Goal: Transaction & Acquisition: Purchase product/service

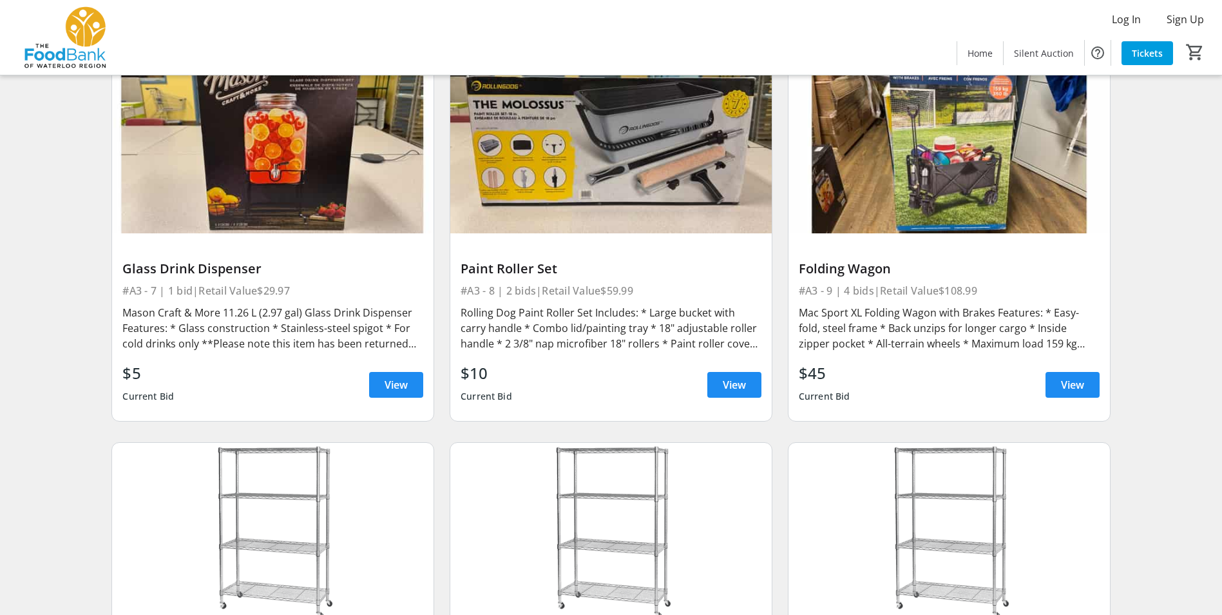
scroll to position [902, 0]
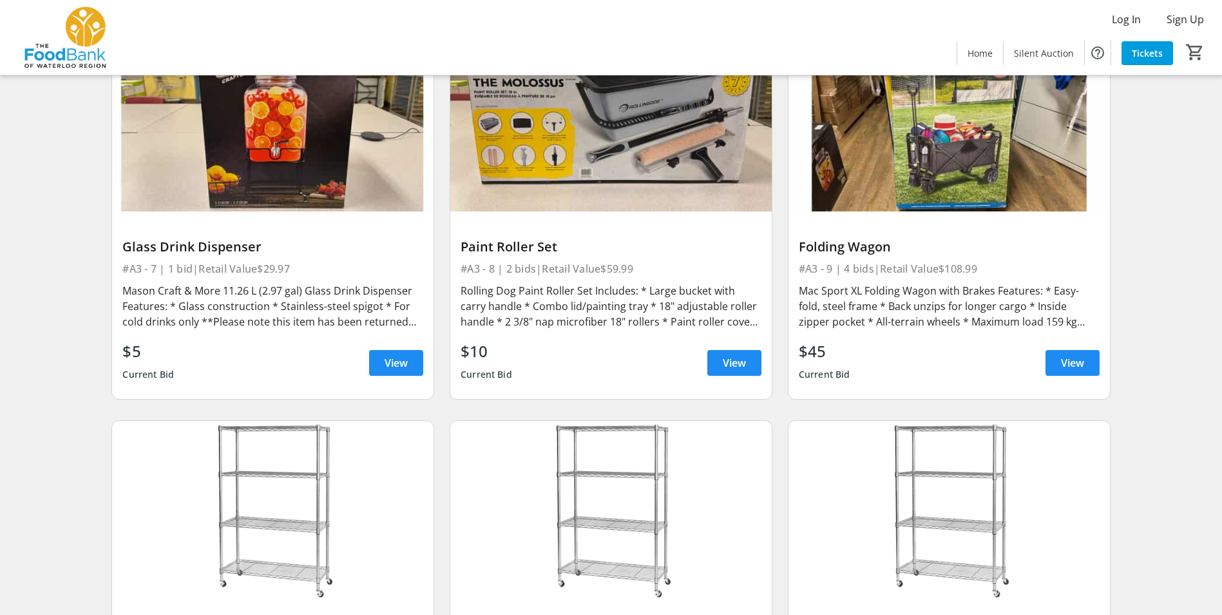
click at [903, 183] on img at bounding box center [950, 121] width 322 height 181
click at [1073, 373] on span at bounding box center [1073, 362] width 54 height 31
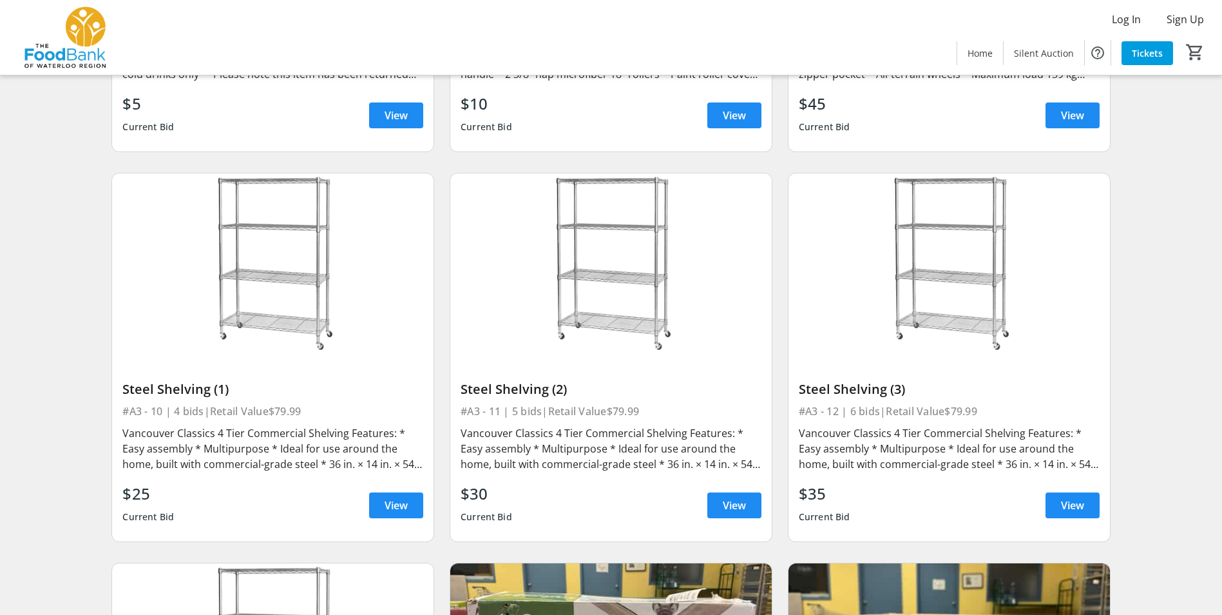
scroll to position [1160, 0]
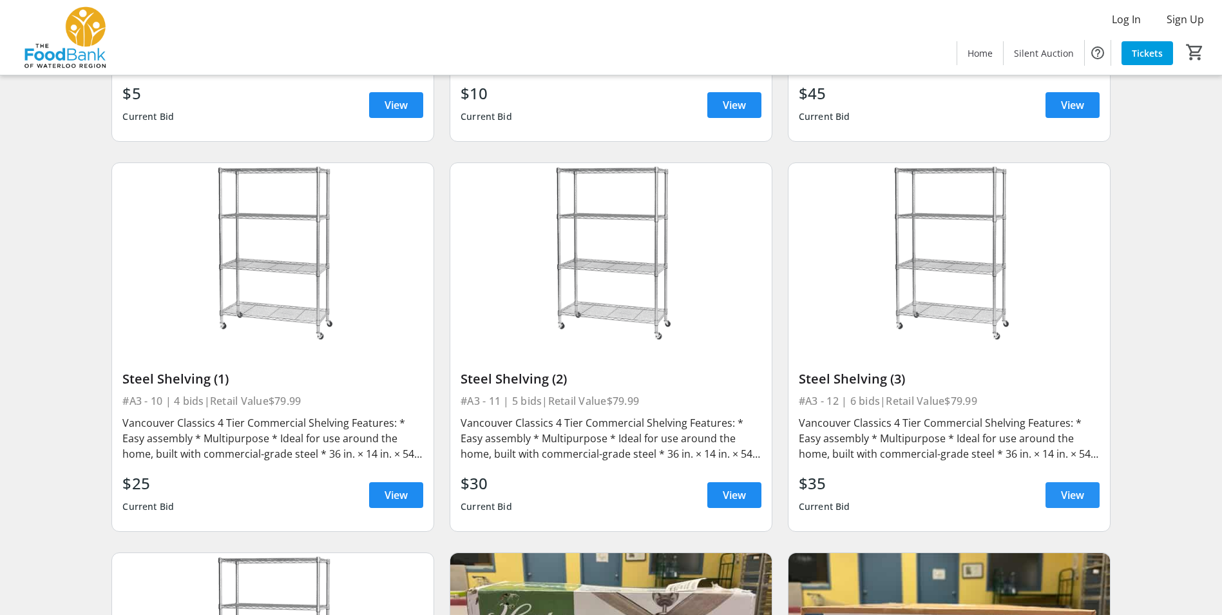
click at [1085, 488] on span at bounding box center [1073, 494] width 54 height 31
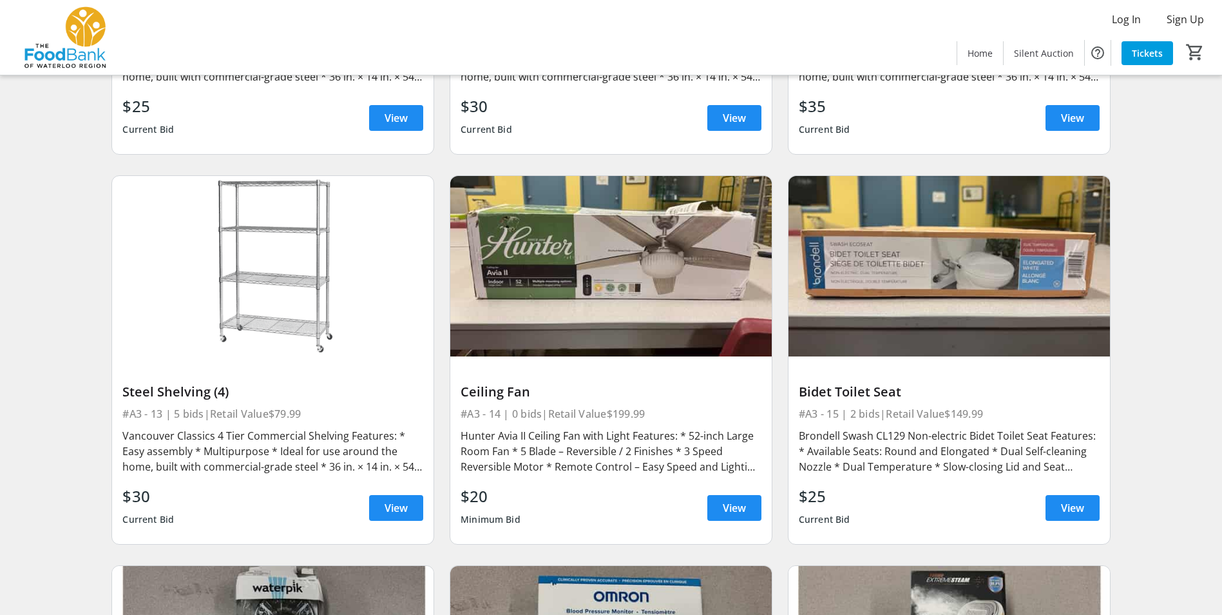
scroll to position [1611, 0]
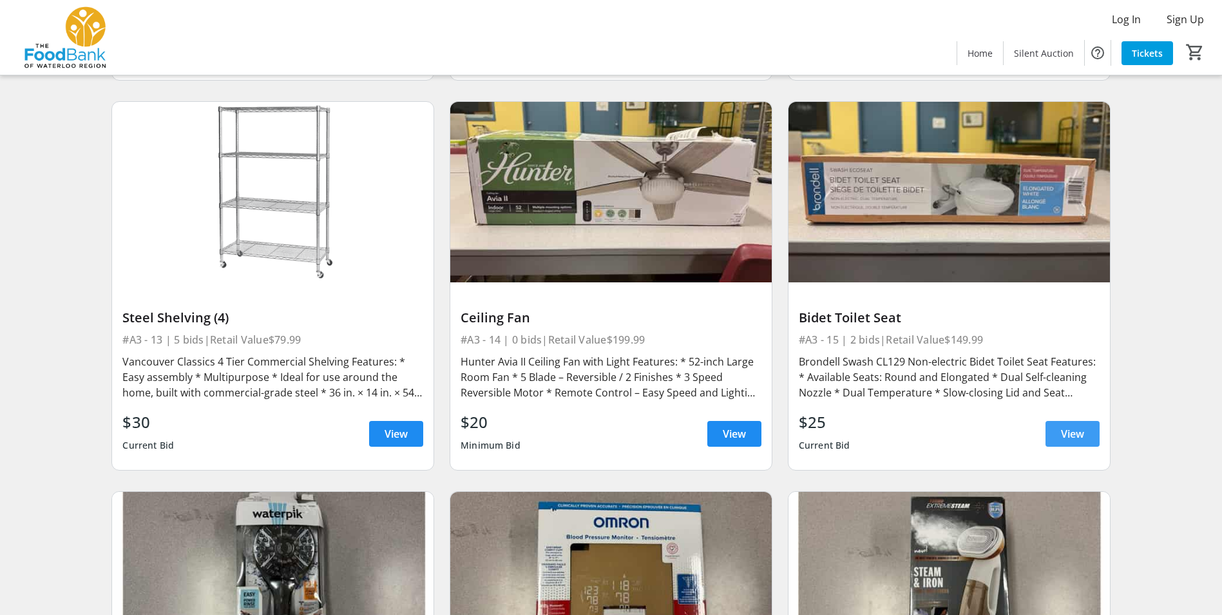
click at [1087, 440] on span at bounding box center [1073, 433] width 54 height 31
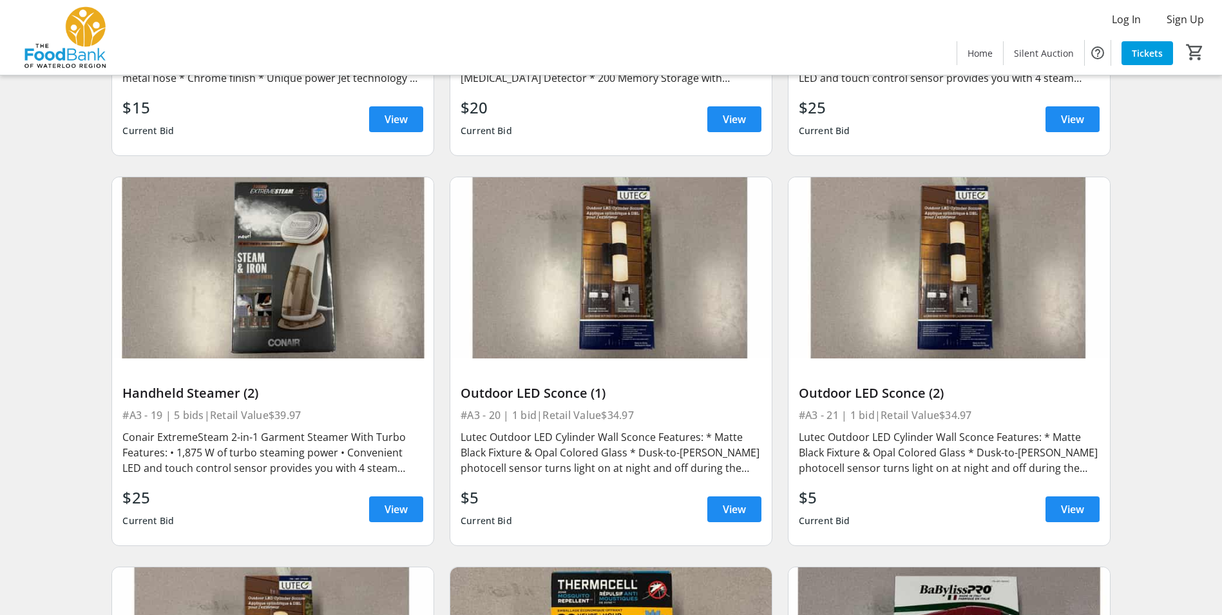
scroll to position [2320, 0]
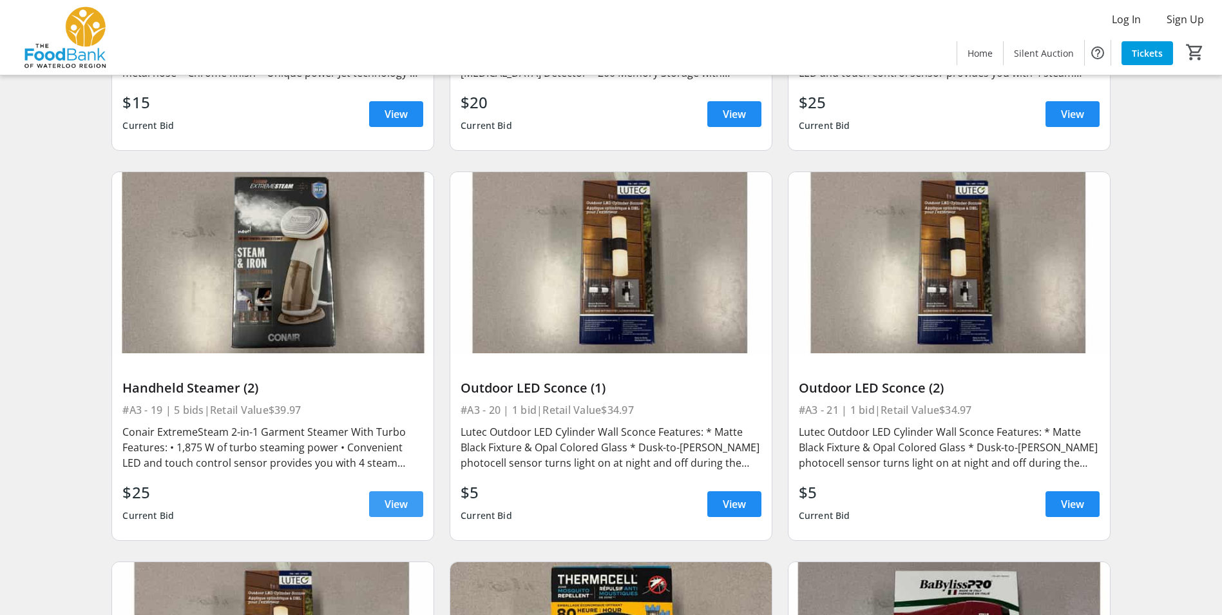
click at [419, 505] on span at bounding box center [396, 503] width 54 height 31
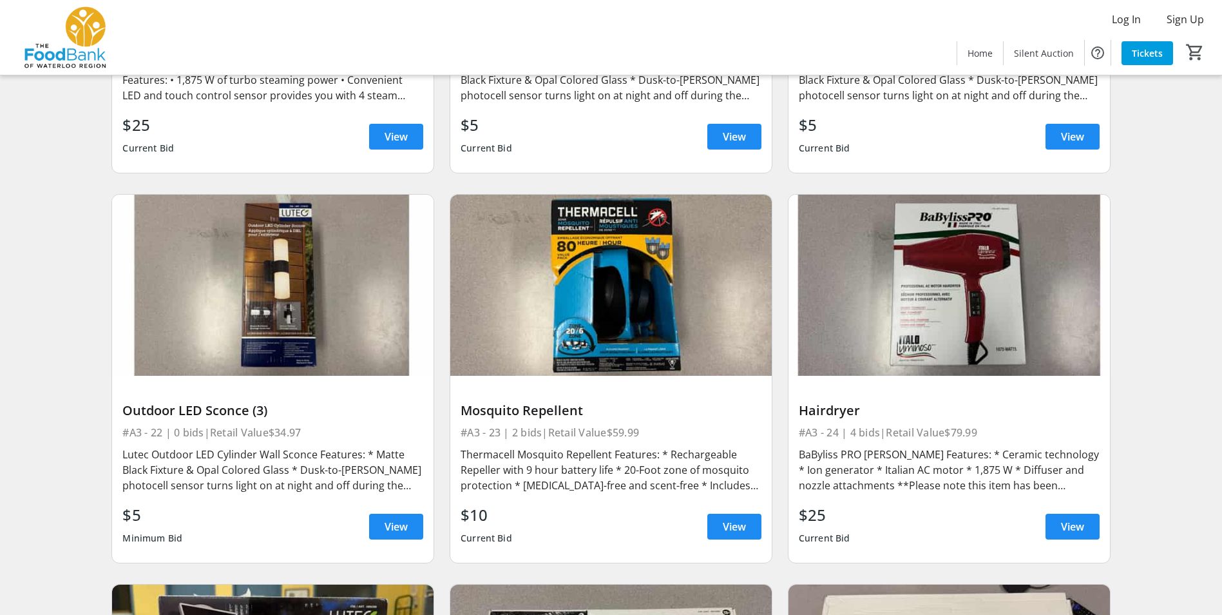
scroll to position [2706, 0]
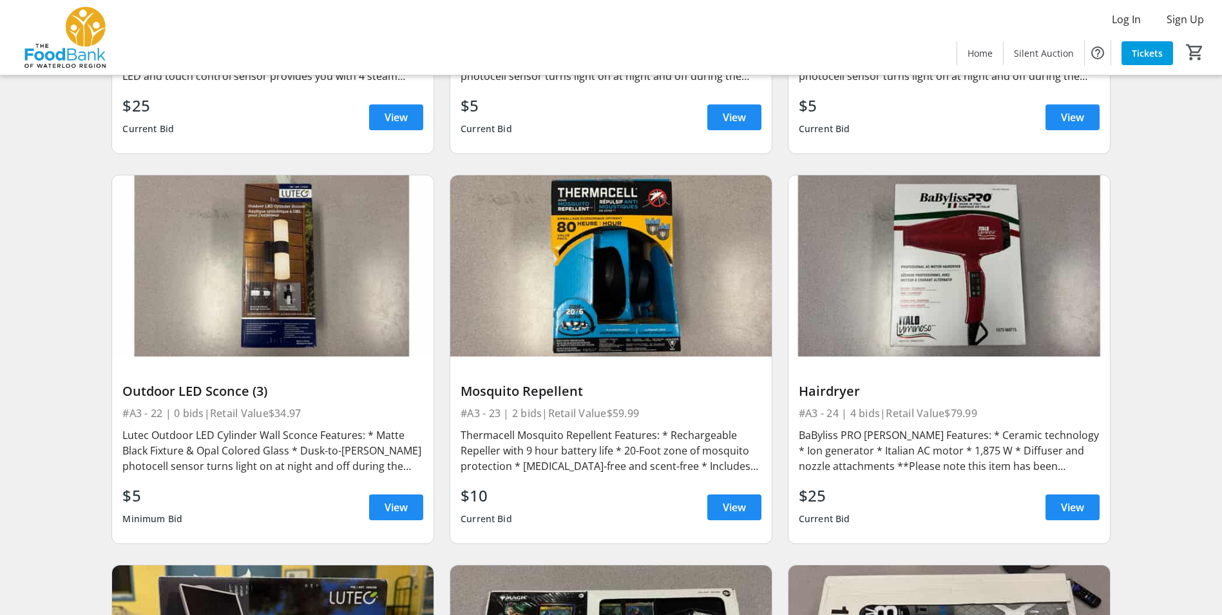
click at [625, 259] on img at bounding box center [611, 265] width 322 height 181
click at [750, 520] on span at bounding box center [734, 507] width 54 height 31
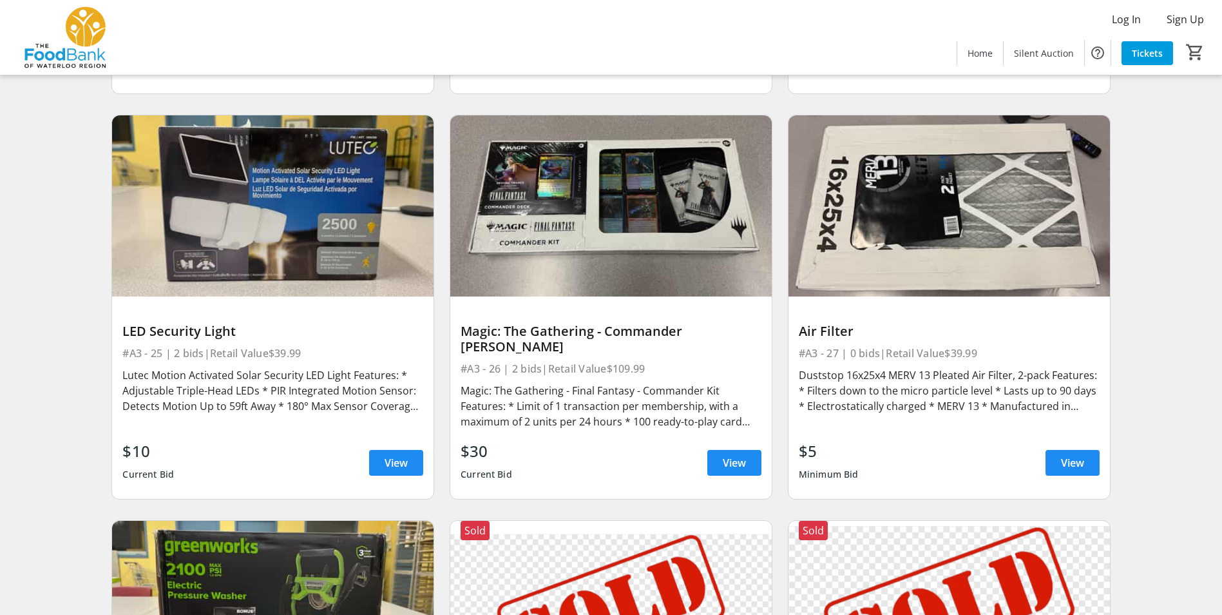
scroll to position [3157, 0]
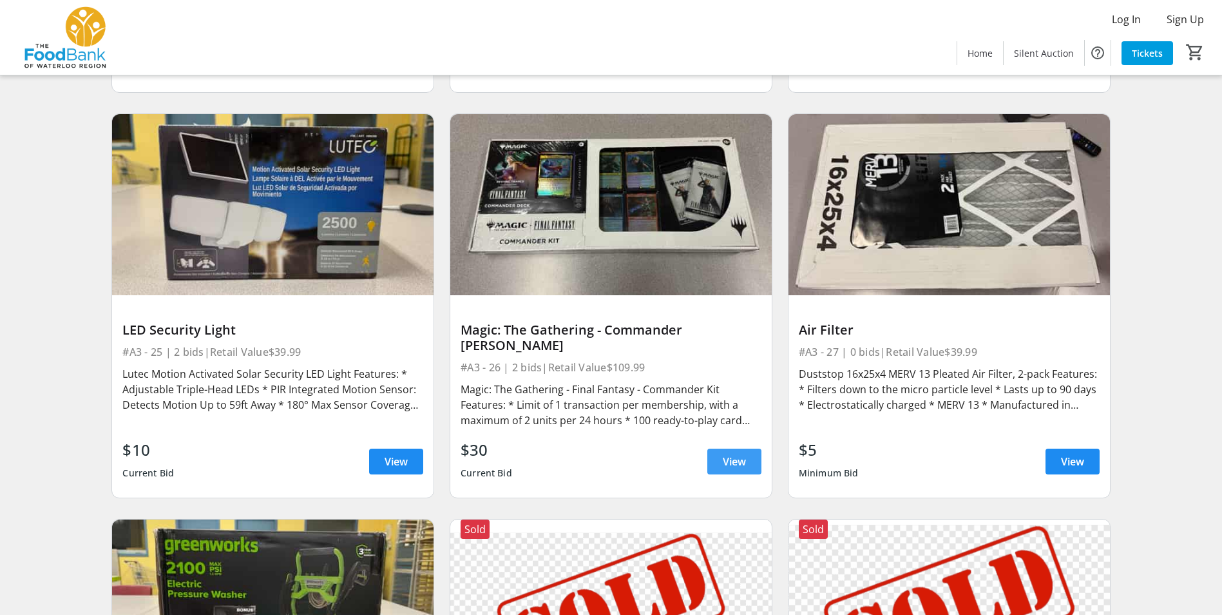
click at [743, 454] on span "View" at bounding box center [734, 461] width 23 height 15
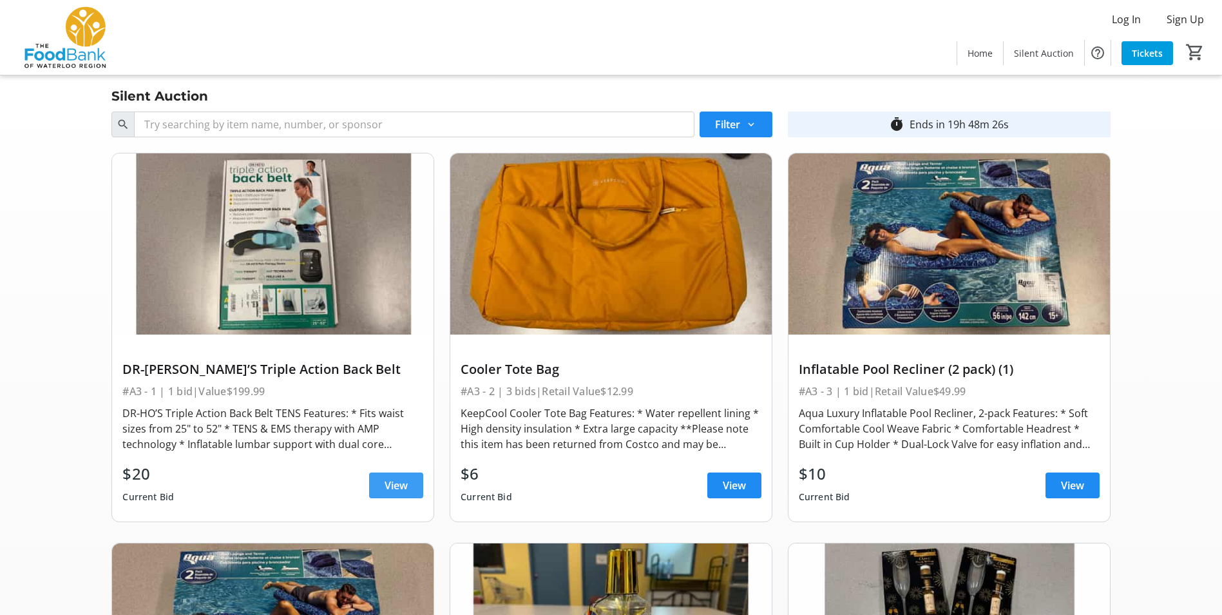
click at [409, 486] on span at bounding box center [396, 485] width 54 height 31
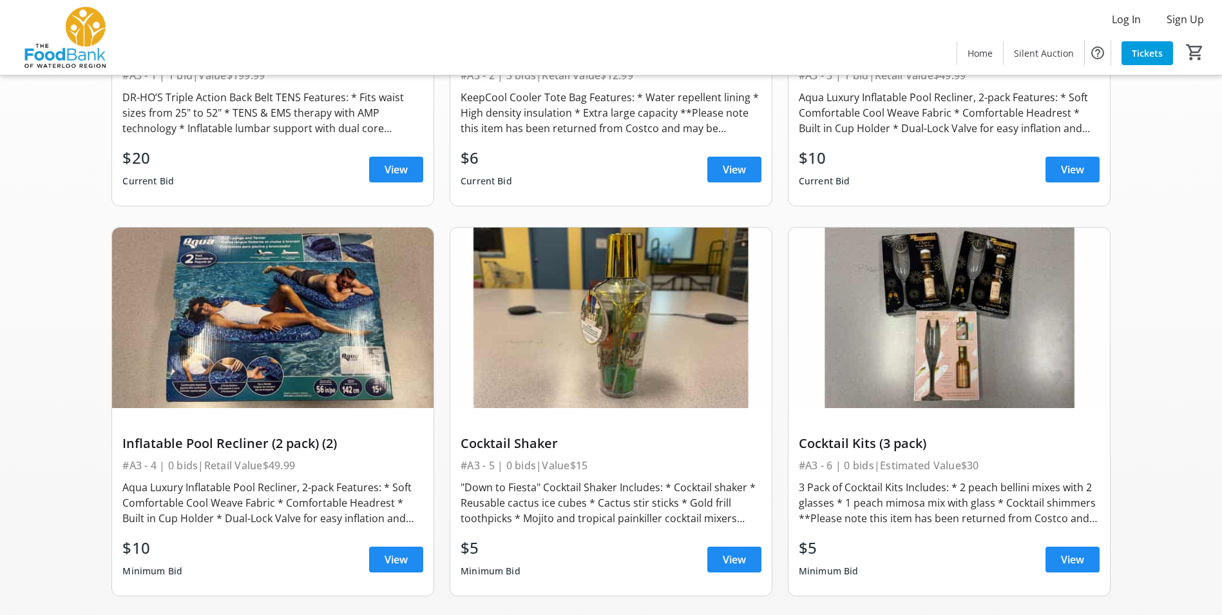
scroll to position [451, 0]
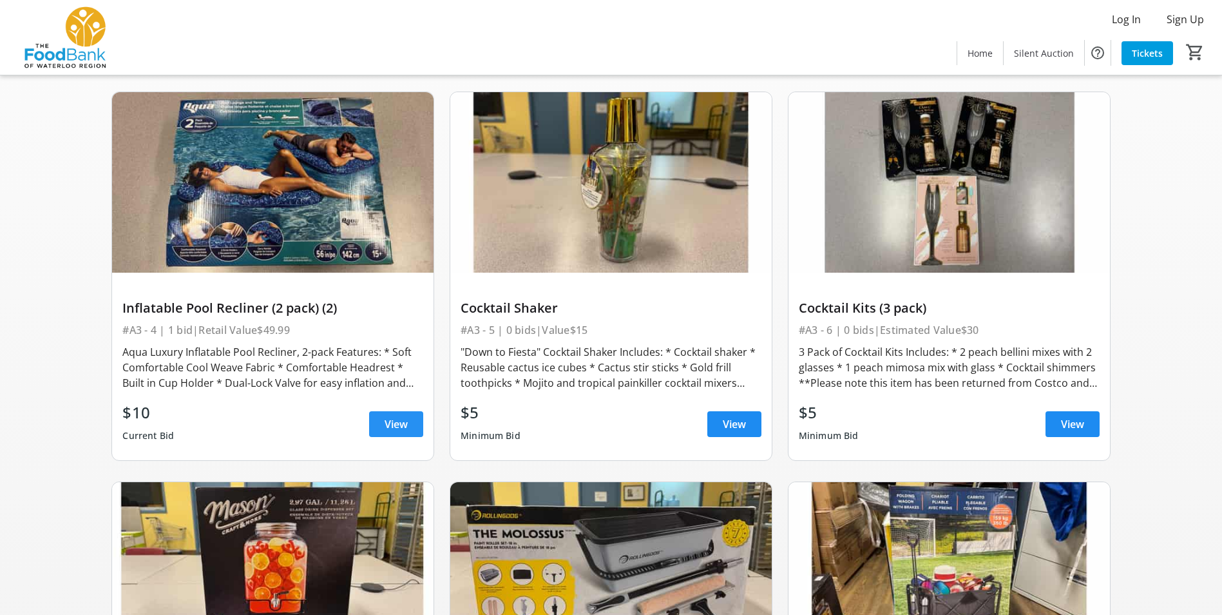
click at [399, 423] on span "View" at bounding box center [396, 423] width 23 height 15
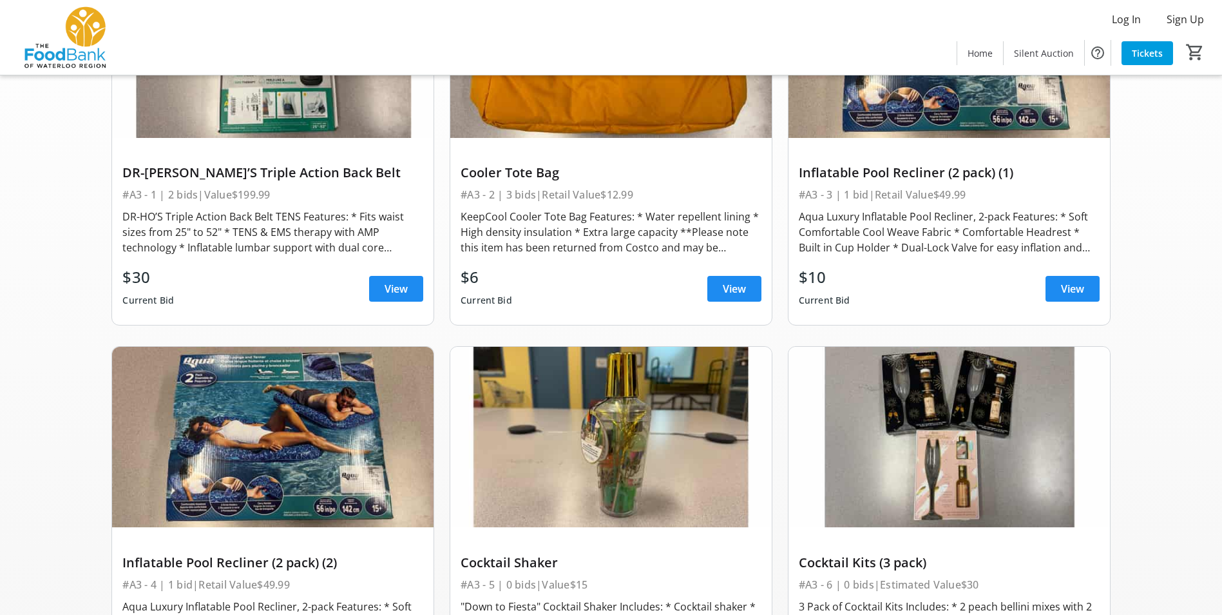
scroll to position [129, 0]
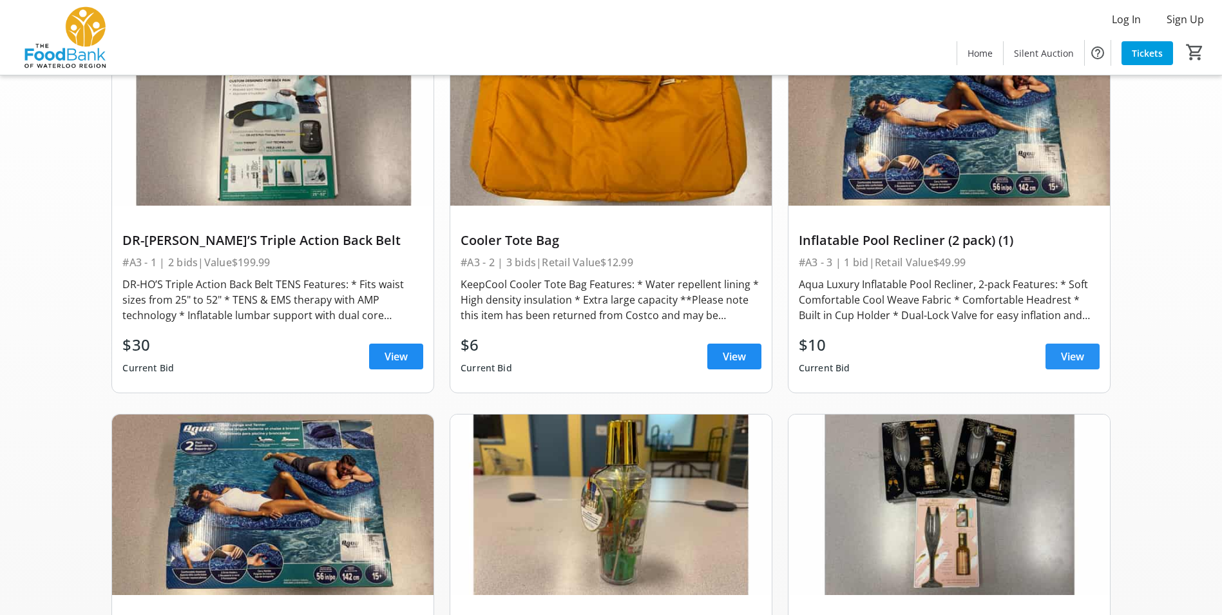
click at [1086, 356] on span at bounding box center [1073, 356] width 54 height 31
